Goal: Task Accomplishment & Management: Manage account settings

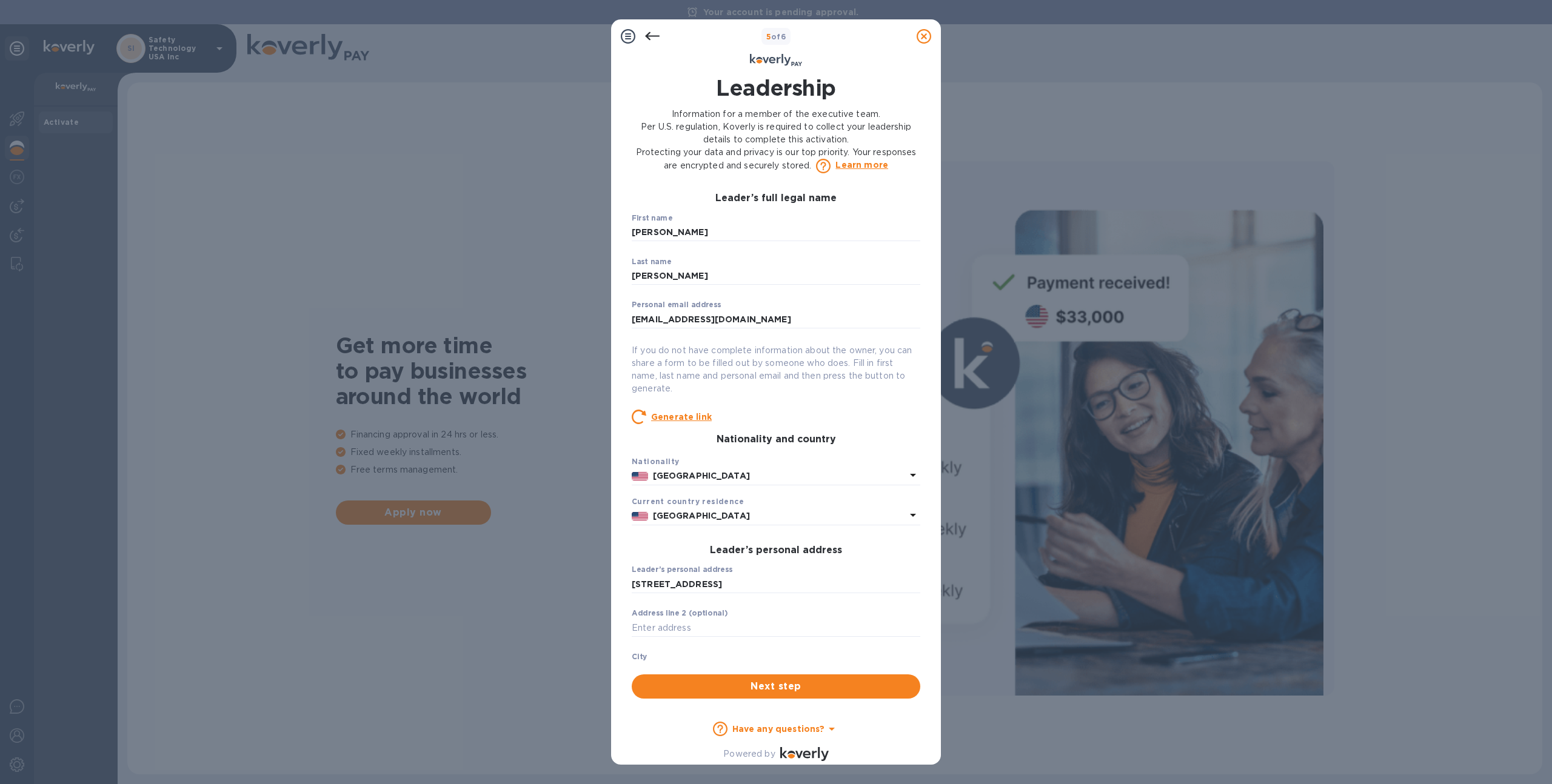
scroll to position [296, 0]
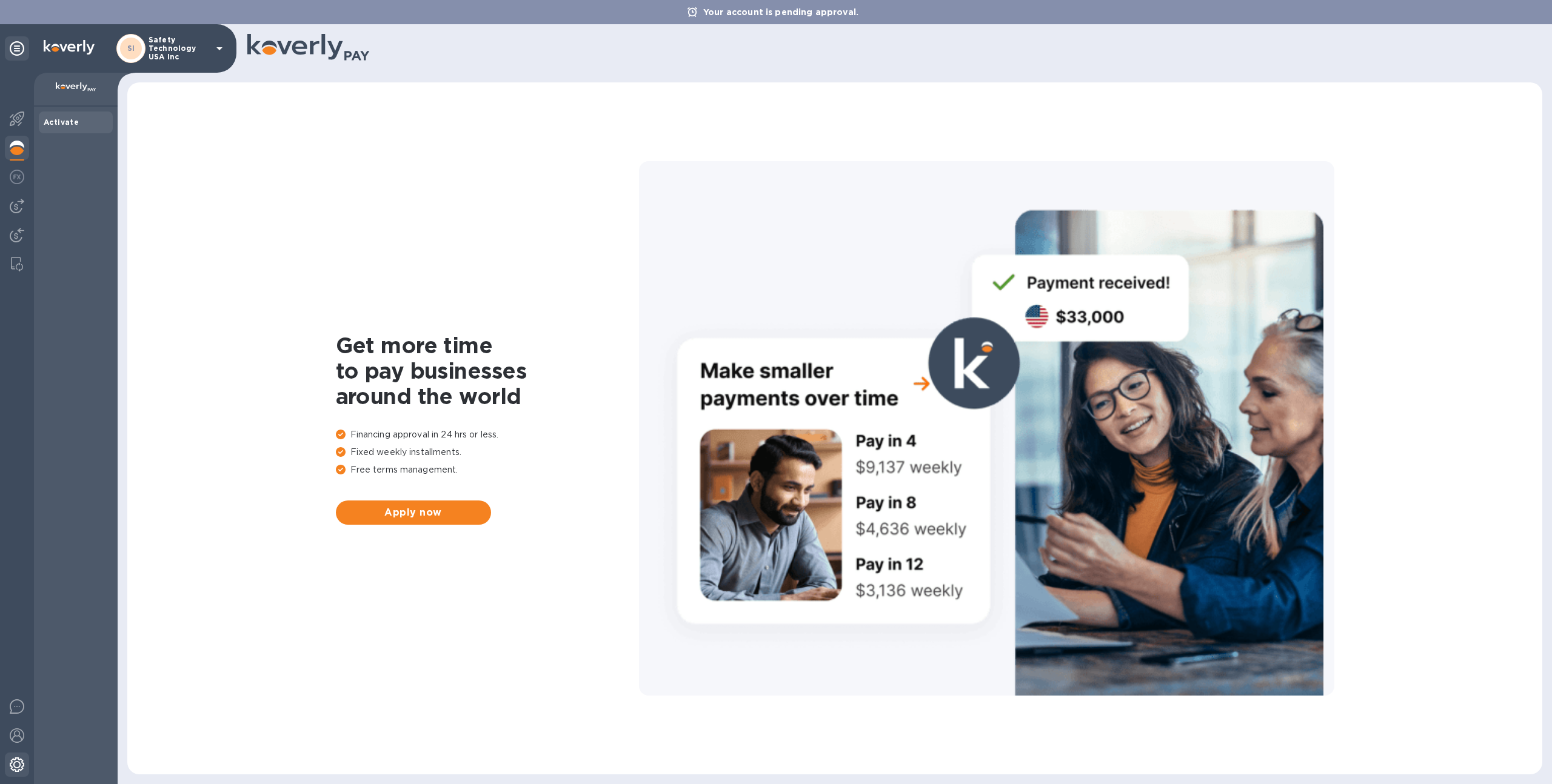
click at [11, 756] on div at bounding box center [16, 766] width 24 height 27
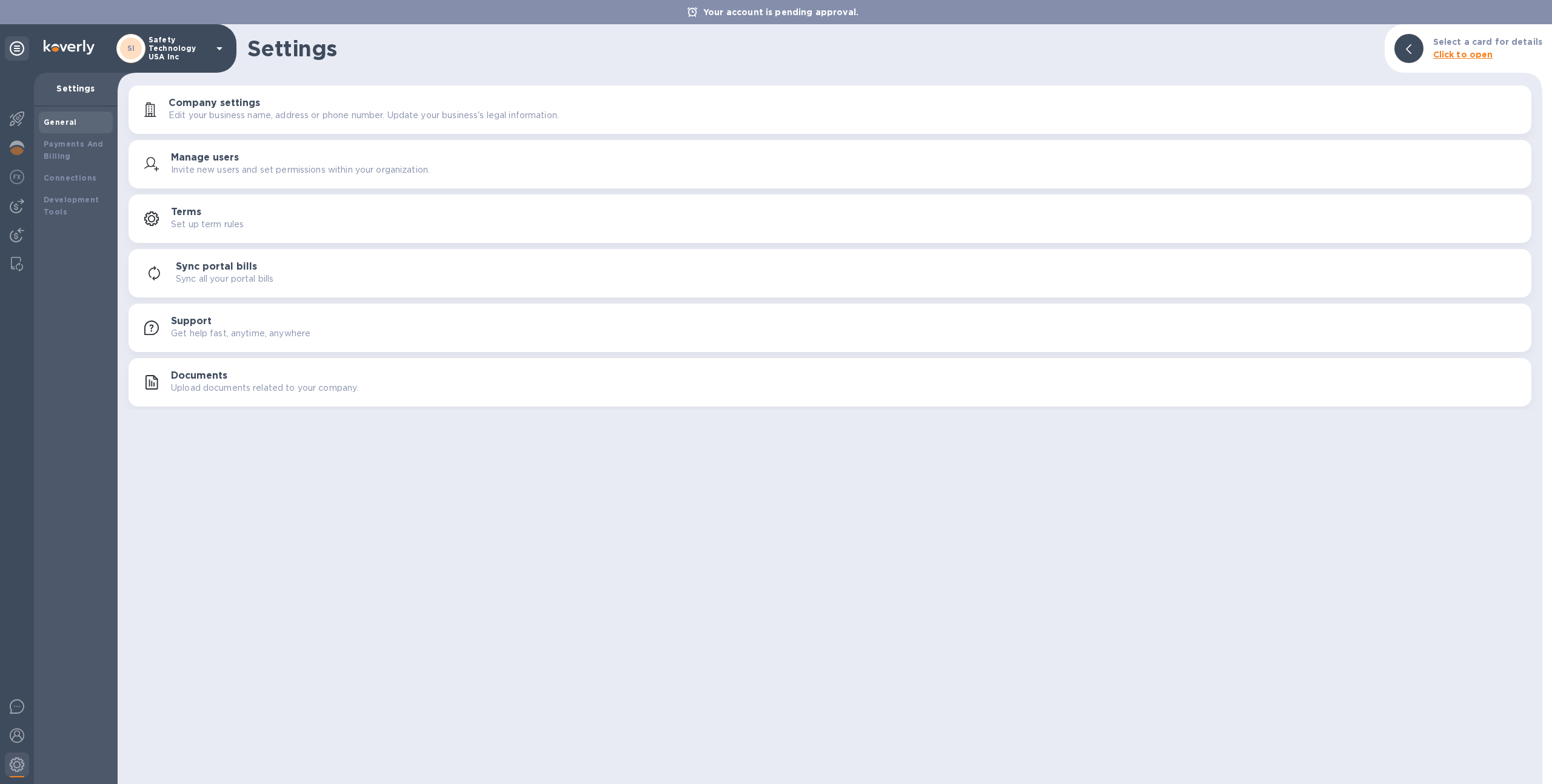
click at [227, 387] on p "Upload documents related to your company." at bounding box center [265, 388] width 187 height 12
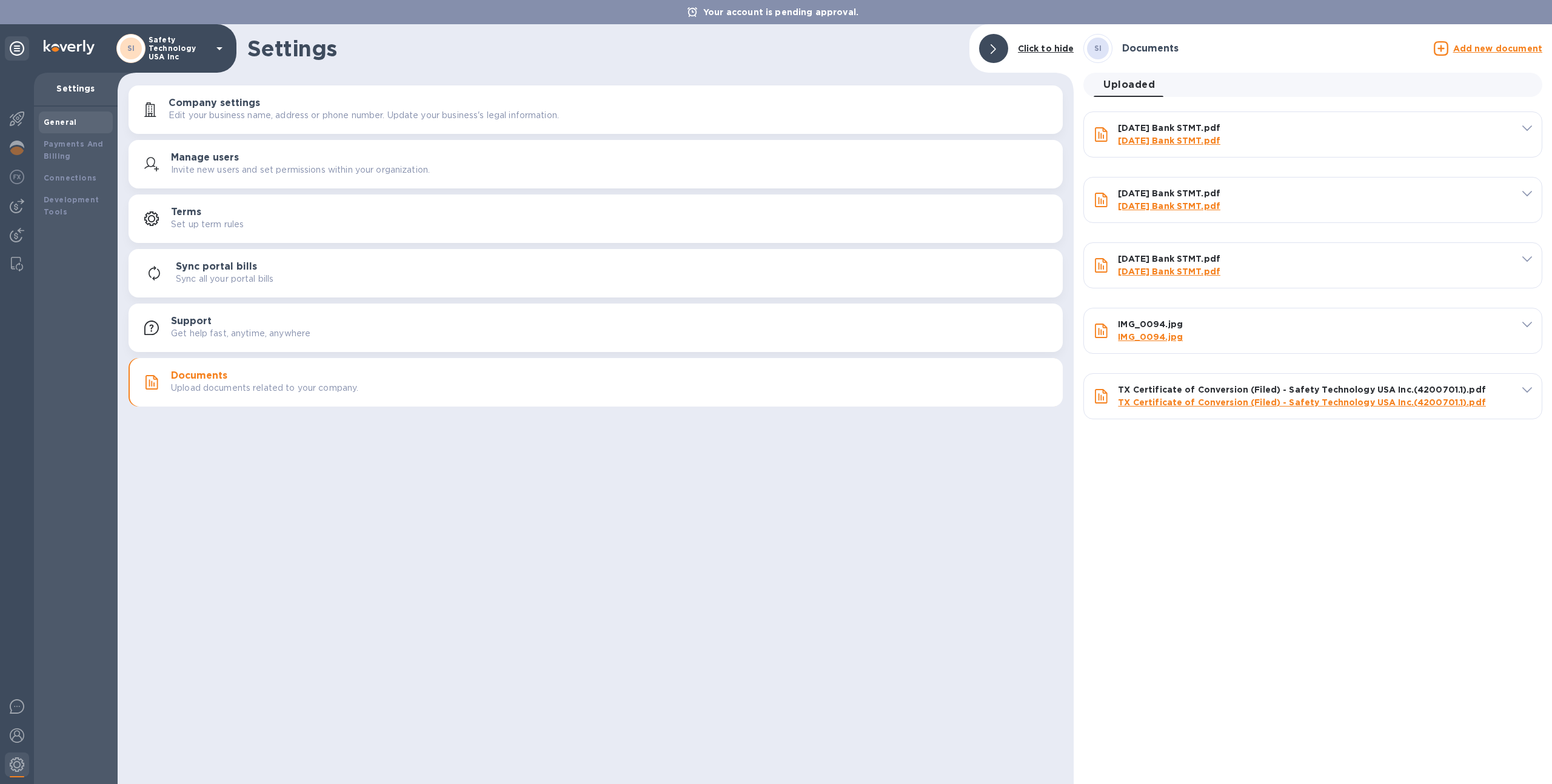
click at [1481, 58] on div "SI Documents Add new document" at bounding box center [1313, 49] width 464 height 34
click at [1482, 51] on u "Add new document" at bounding box center [1498, 49] width 89 height 10
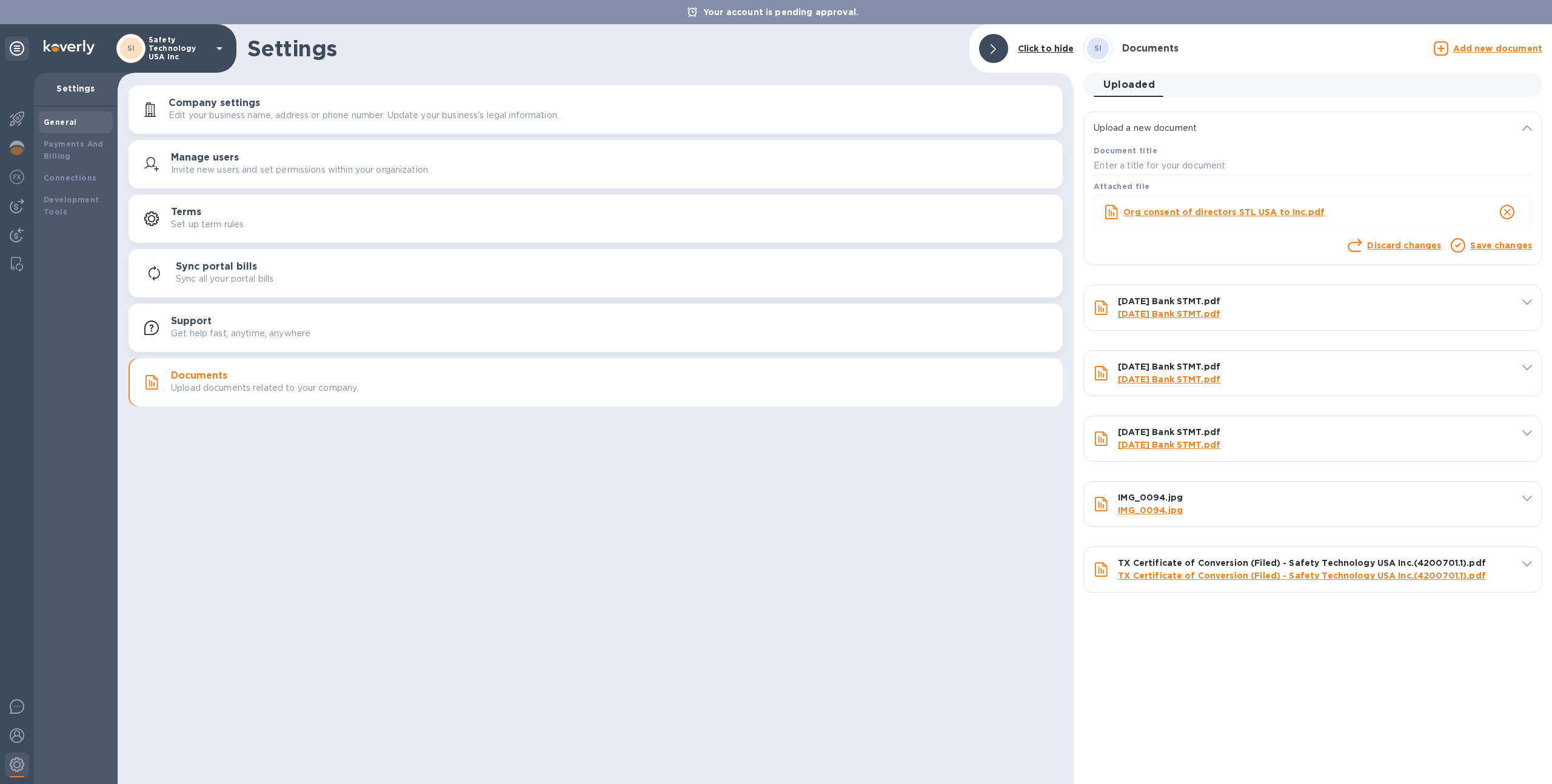
click at [1472, 253] on div "Save changes" at bounding box center [1501, 247] width 67 height 21
click at [1477, 247] on link "Save changes" at bounding box center [1500, 245] width 62 height 10
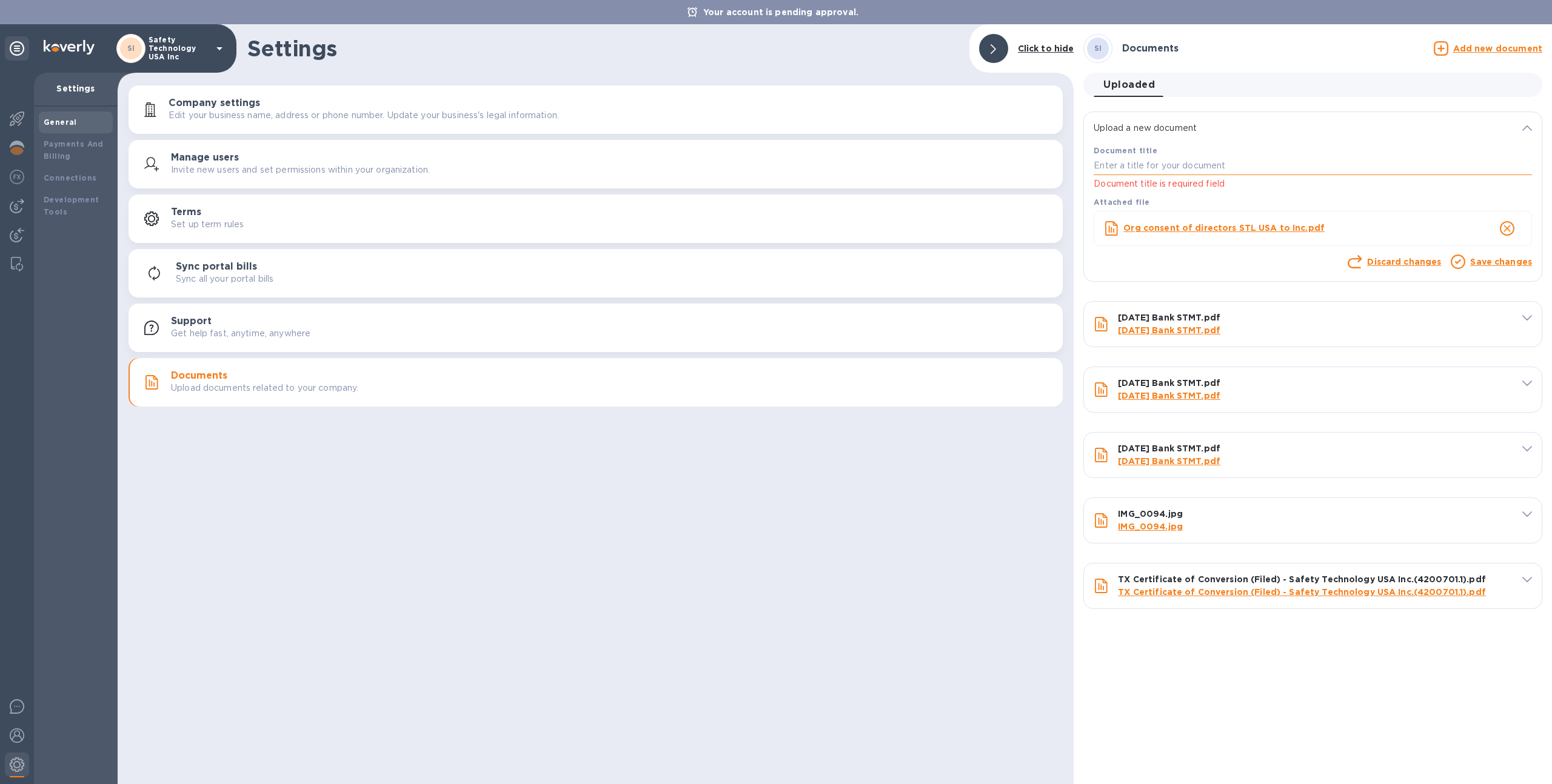
click at [1304, 169] on input "text" at bounding box center [1312, 165] width 438 height 18
drag, startPoint x: 1338, startPoint y: 225, endPoint x: 1121, endPoint y: 230, distance: 217.1
click at [1121, 230] on div "Org consent of directors STL USA to Inc.pdf" at bounding box center [1287, 228] width 333 height 17
copy b "Org consent of directors STL USA to Inc.pdf"
click at [1234, 166] on input "text" at bounding box center [1312, 165] width 438 height 18
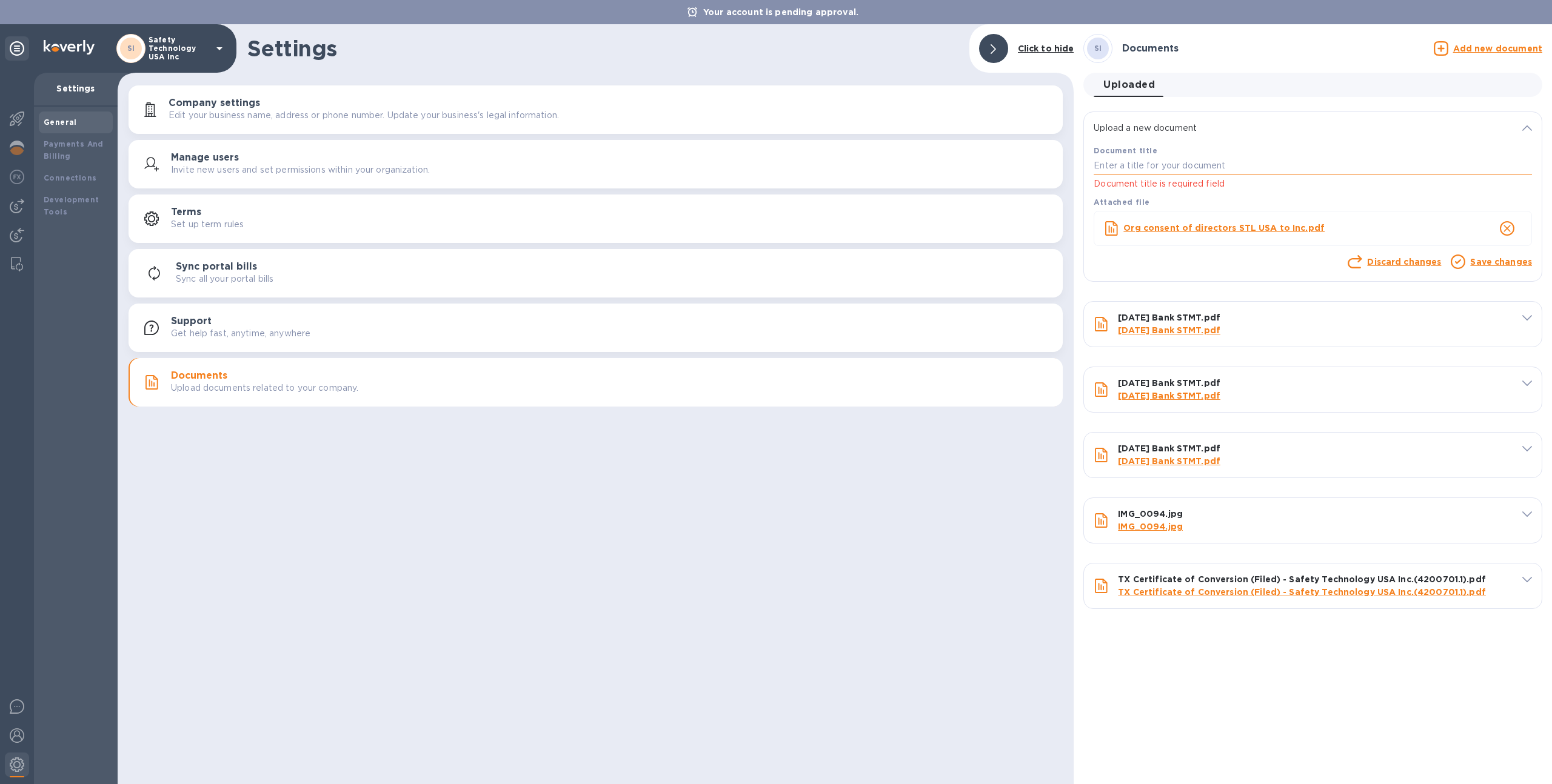
paste input "Org consent of directors STL USA to Inc.pdf"
type input "Org consent of directors STL USA to Inc.pdf"
click at [1477, 265] on link "Save changes" at bounding box center [1500, 262] width 62 height 10
